Goal: Communication & Community: Answer question/provide support

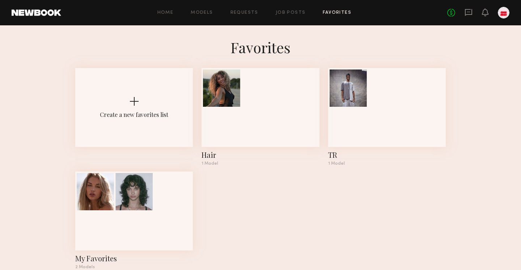
click at [464, 7] on div "No fees up to $5,000" at bounding box center [478, 13] width 62 height 12
click at [467, 16] on icon at bounding box center [469, 12] width 8 height 8
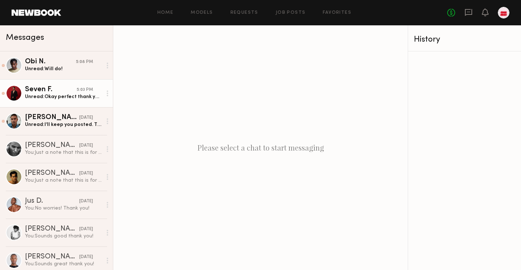
click at [63, 101] on link "Seven F. 5:03 PM Unread: Okay perfect thank you so much. Please do let me know,…" at bounding box center [56, 93] width 113 height 28
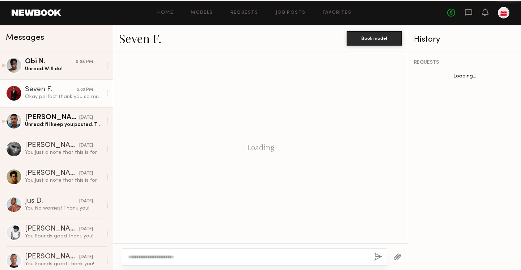
scroll to position [450, 0]
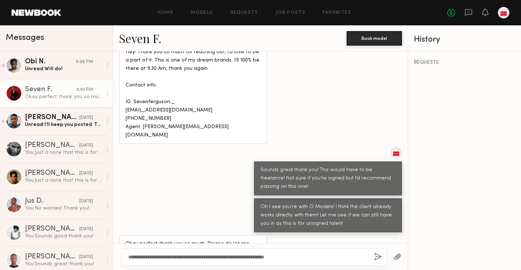
drag, startPoint x: 159, startPoint y: 258, endPoint x: 129, endPoint y: 257, distance: 30.0
click at [129, 257] on textarea "**********" at bounding box center [248, 256] width 240 height 7
type textarea "**********"
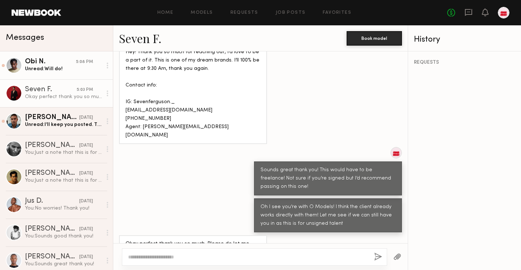
click at [48, 73] on link "Obi N. 5:08 PM Unread: Will do!" at bounding box center [56, 65] width 113 height 28
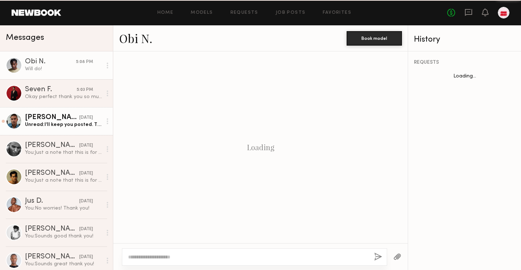
scroll to position [321, 0]
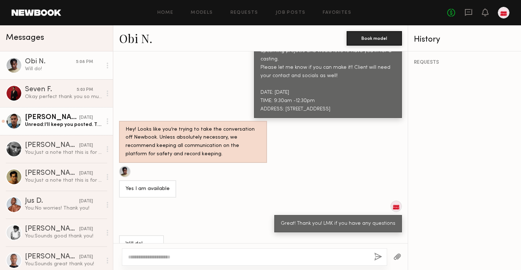
click at [38, 119] on div "[PERSON_NAME]" at bounding box center [52, 117] width 54 height 7
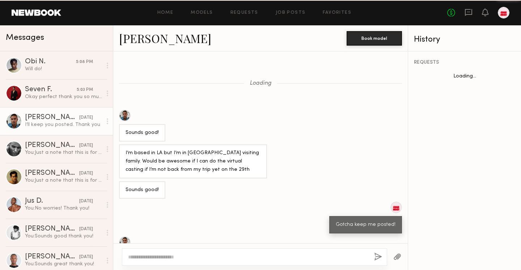
scroll to position [169, 0]
